Goal: Information Seeking & Learning: Learn about a topic

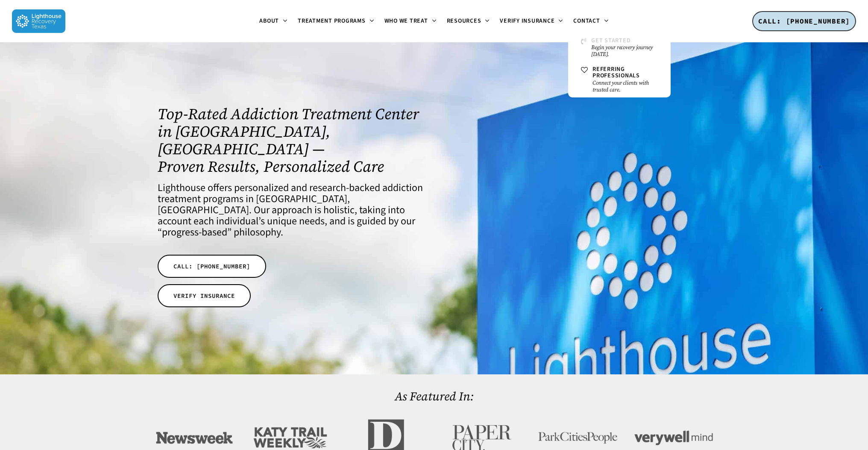
click at [597, 43] on span "Get Started" at bounding box center [610, 40] width 39 height 9
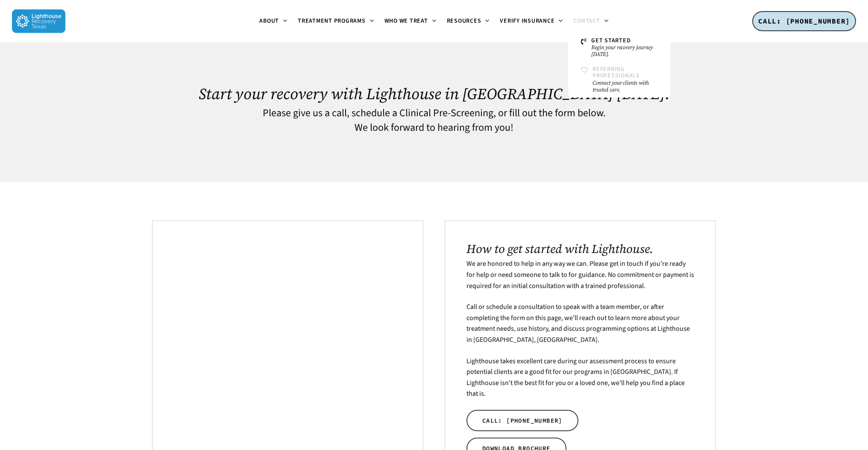
click at [594, 86] on small "Connect your clients with trusted care." at bounding box center [624, 86] width 65 height 14
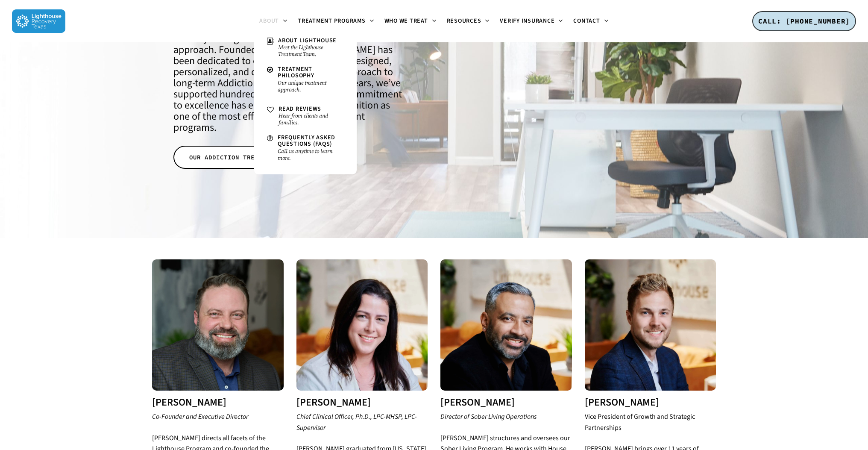
scroll to position [82, 0]
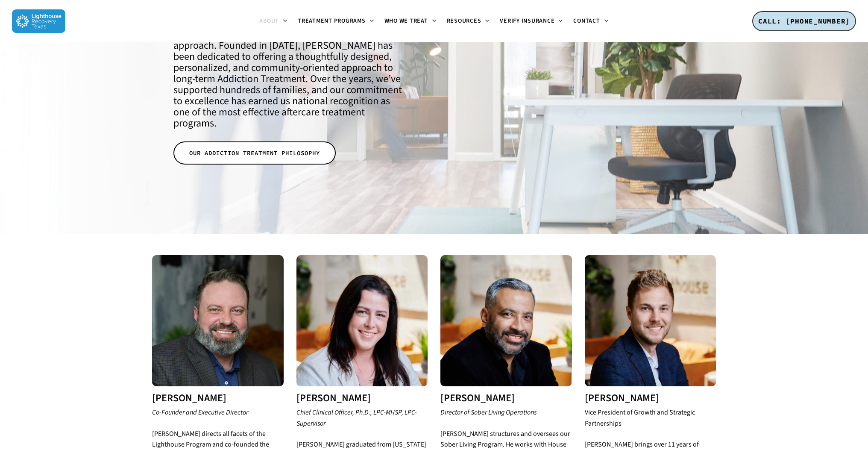
scroll to position [116, 0]
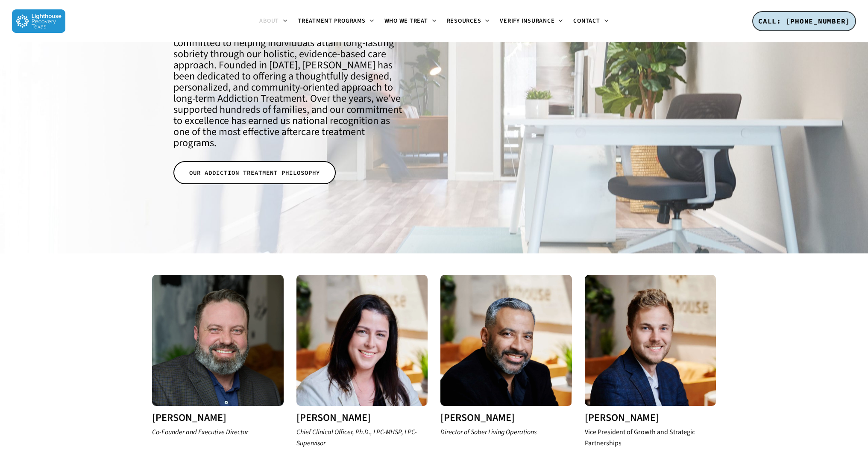
drag, startPoint x: 128, startPoint y: 175, endPoint x: 102, endPoint y: 172, distance: 26.7
click at [128, 177] on div at bounding box center [434, 89] width 868 height 327
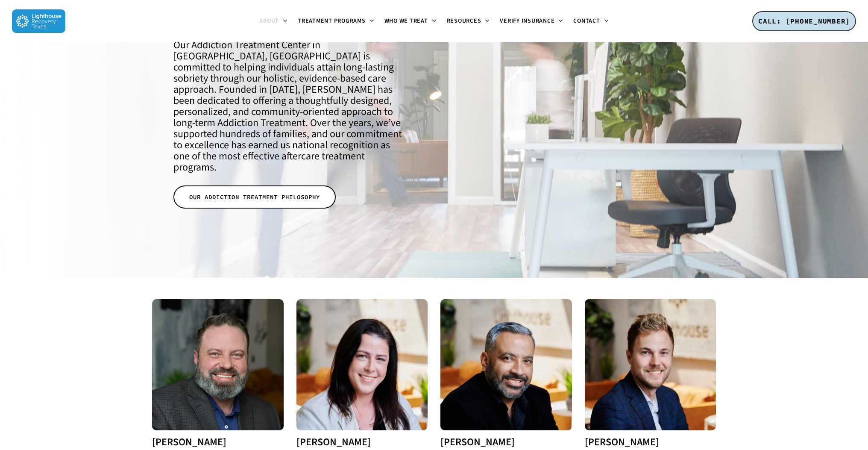
scroll to position [120, 0]
